Goal: Task Accomplishment & Management: Manage account settings

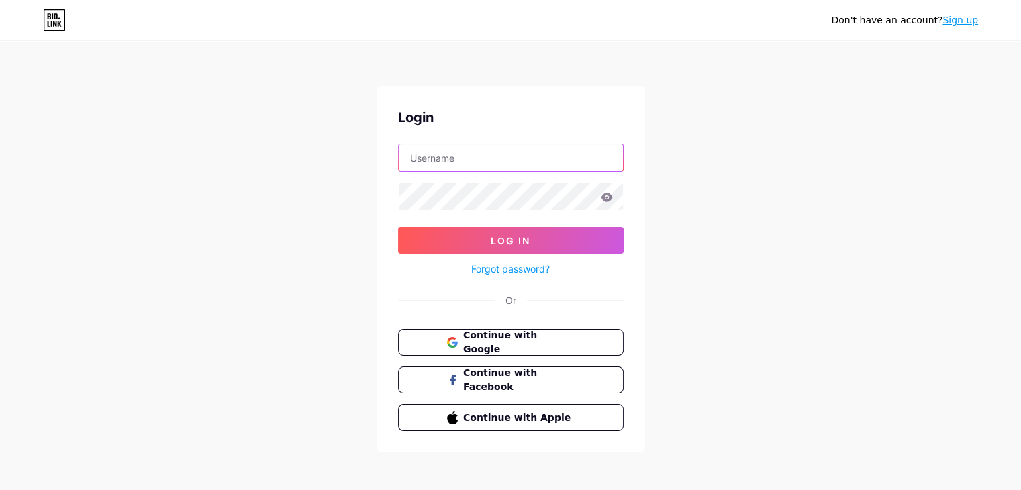
type input "[EMAIL_ADDRESS][DOMAIN_NAME]"
click at [606, 198] on icon at bounding box center [607, 197] width 12 height 9
click at [393, 204] on div "Login [EMAIL_ADDRESS][DOMAIN_NAME] Log In Forgot password? Or Continue with Goo…" at bounding box center [511, 269] width 269 height 367
click at [531, 339] on span "Continue with Google" at bounding box center [519, 342] width 112 height 29
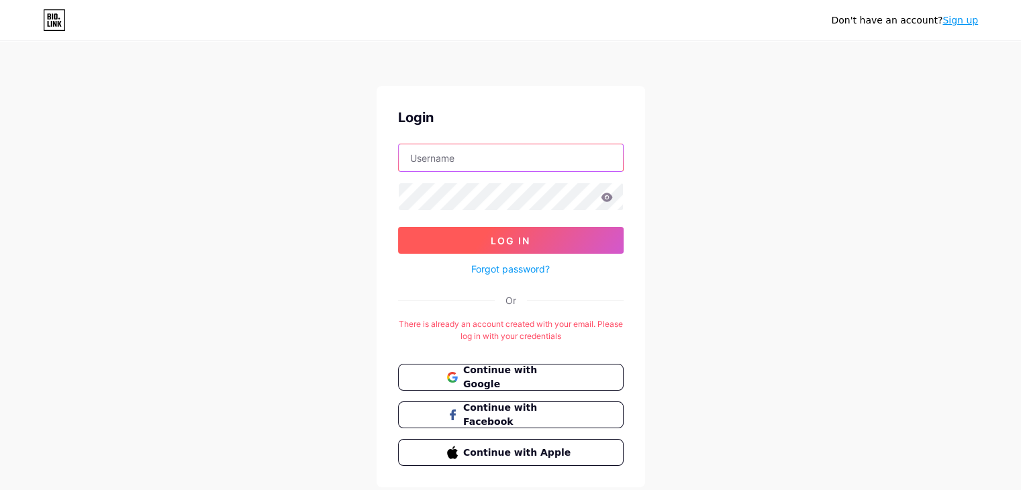
type input "[EMAIL_ADDRESS][DOMAIN_NAME]"
click at [537, 242] on button "Log In" at bounding box center [511, 240] width 226 height 27
